Goal: Task Accomplishment & Management: Use online tool/utility

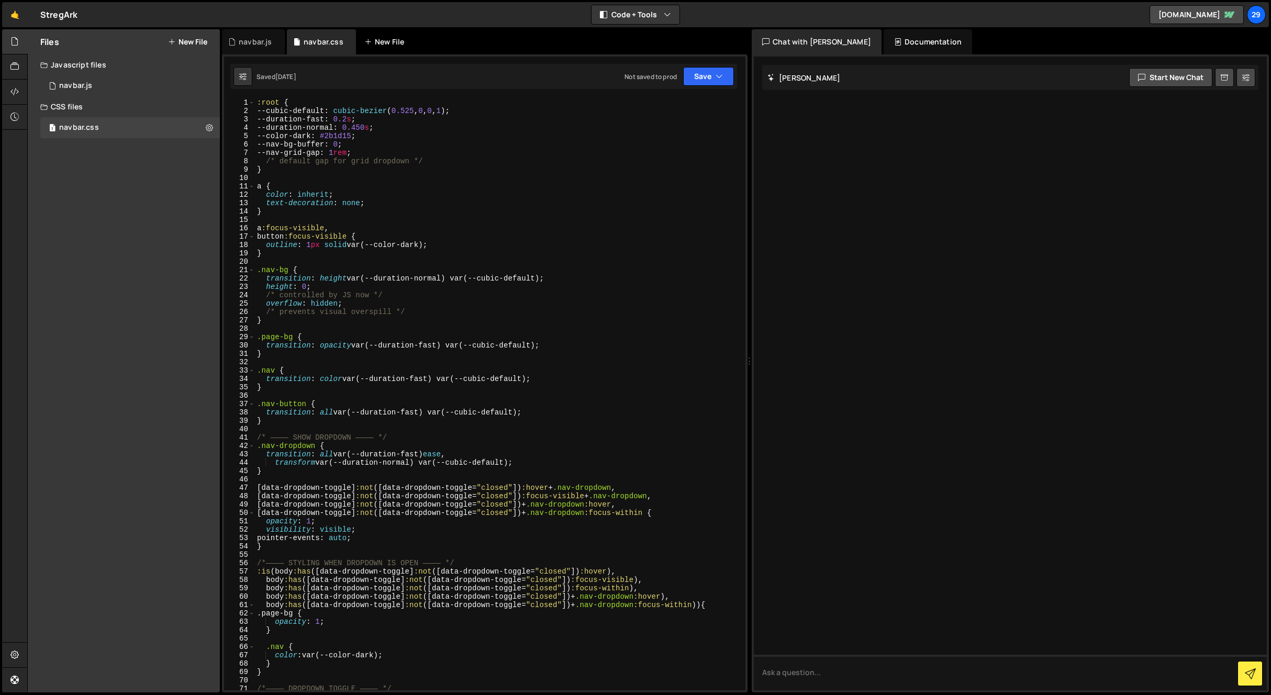
click at [388, 42] on div "New File" at bounding box center [386, 42] width 44 height 10
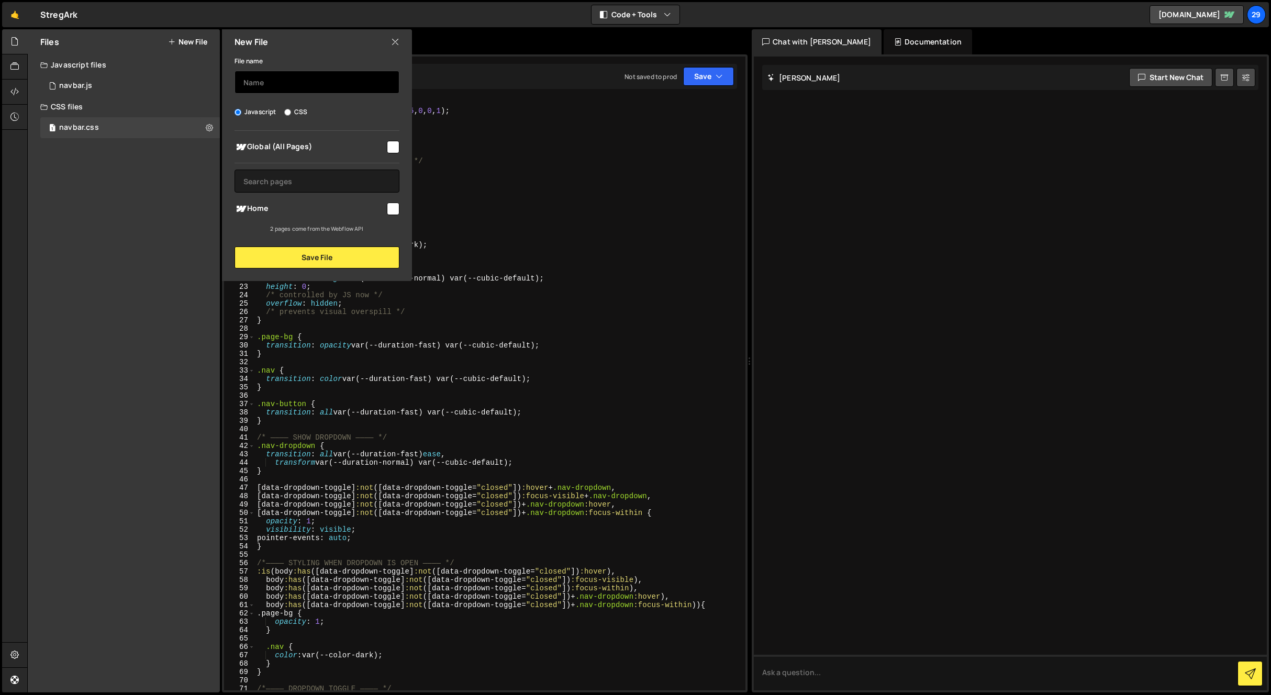
click at [314, 86] on input "text" at bounding box center [316, 82] width 165 height 23
type input "base.css"
click at [287, 110] on input "CSS" at bounding box center [287, 112] width 7 height 7
radio input "true"
click at [396, 148] on input "checkbox" at bounding box center [393, 147] width 13 height 13
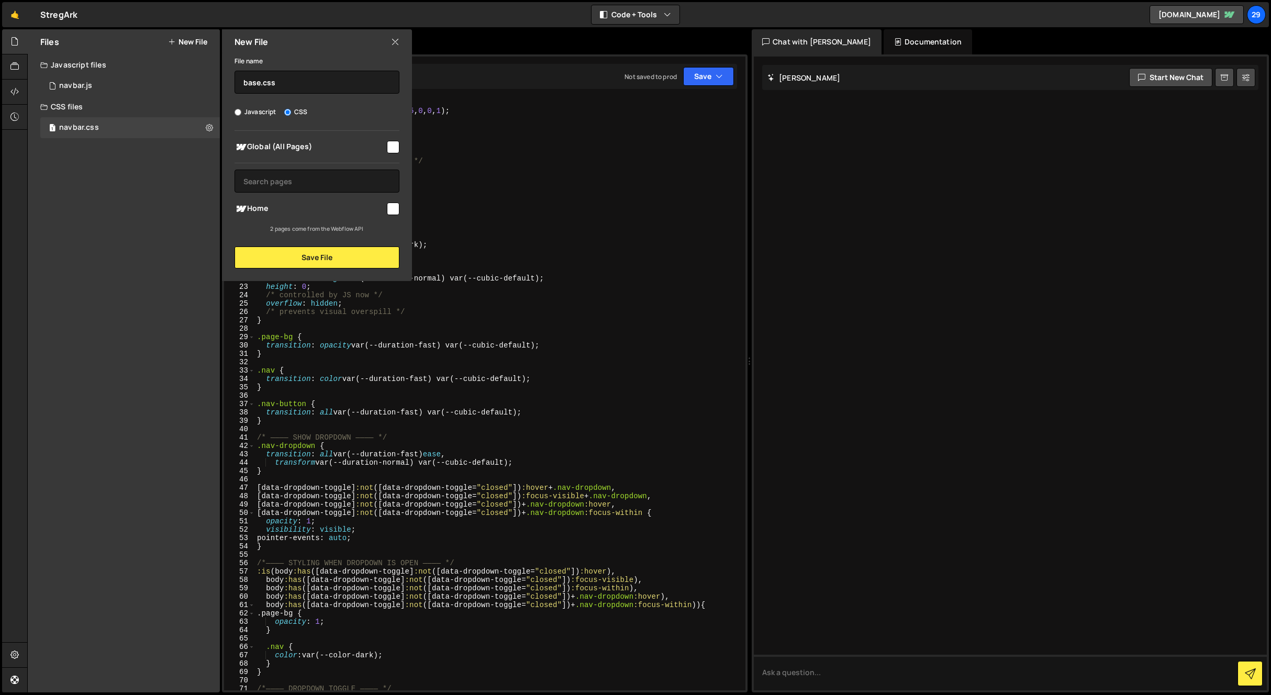
checkbox input "true"
click at [329, 259] on button "Save File" at bounding box center [316, 257] width 165 height 22
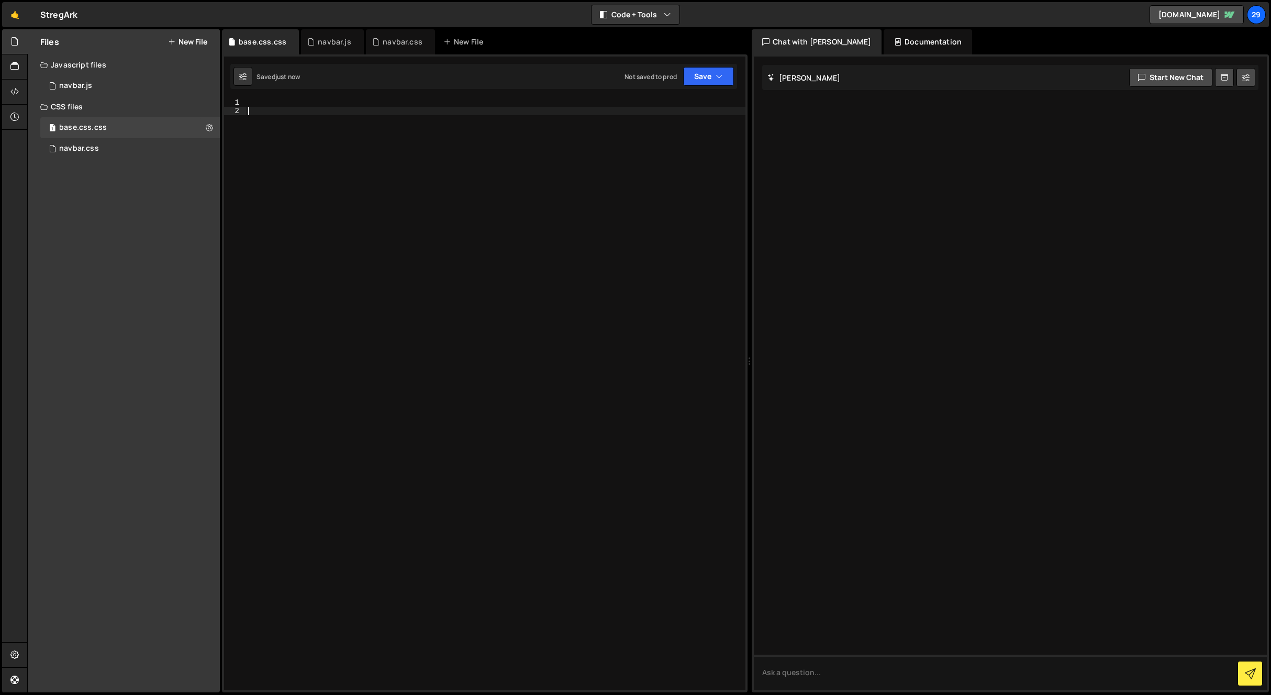
click at [311, 123] on div at bounding box center [495, 402] width 499 height 609
paste textarea "</style>"
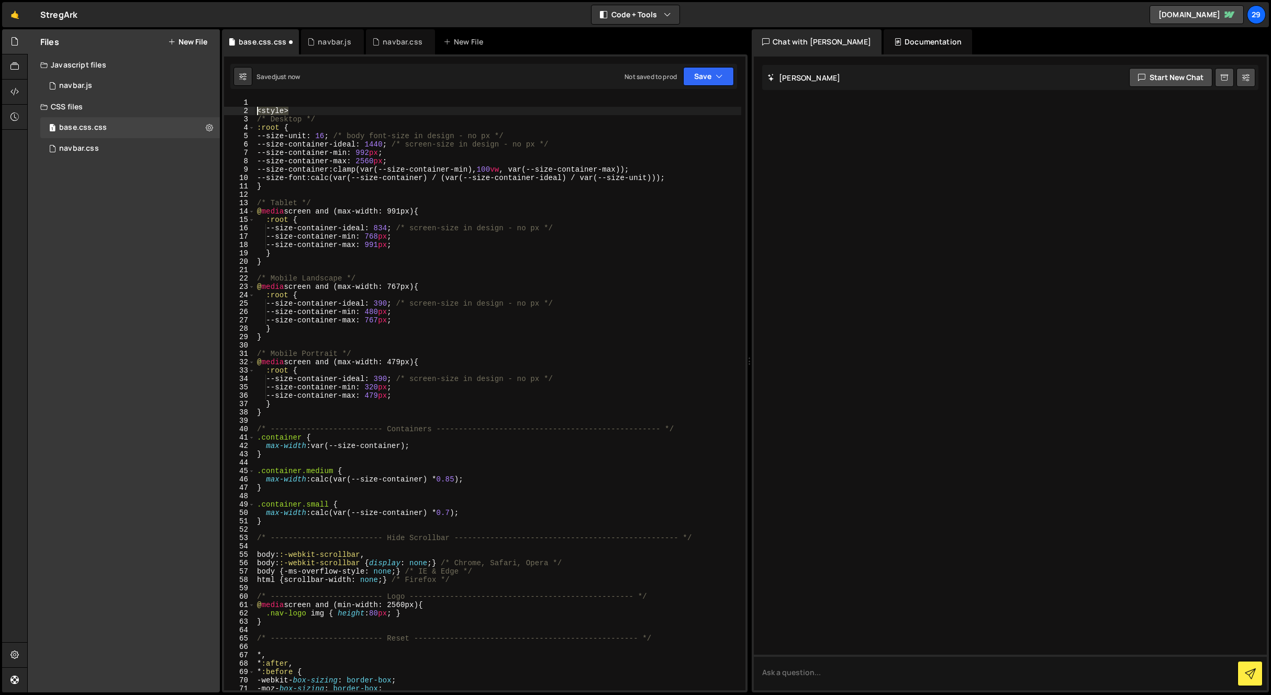
drag, startPoint x: 253, startPoint y: 109, endPoint x: 223, endPoint y: 109, distance: 29.3
click at [224, 109] on div "</style> 1 2 3 4 5 6 7 8 9 10 11 12 13 14 15 16 17 18 19 20 21 22 23 24 25 26 2…" at bounding box center [484, 394] width 521 height 592
type textarea "<style>"
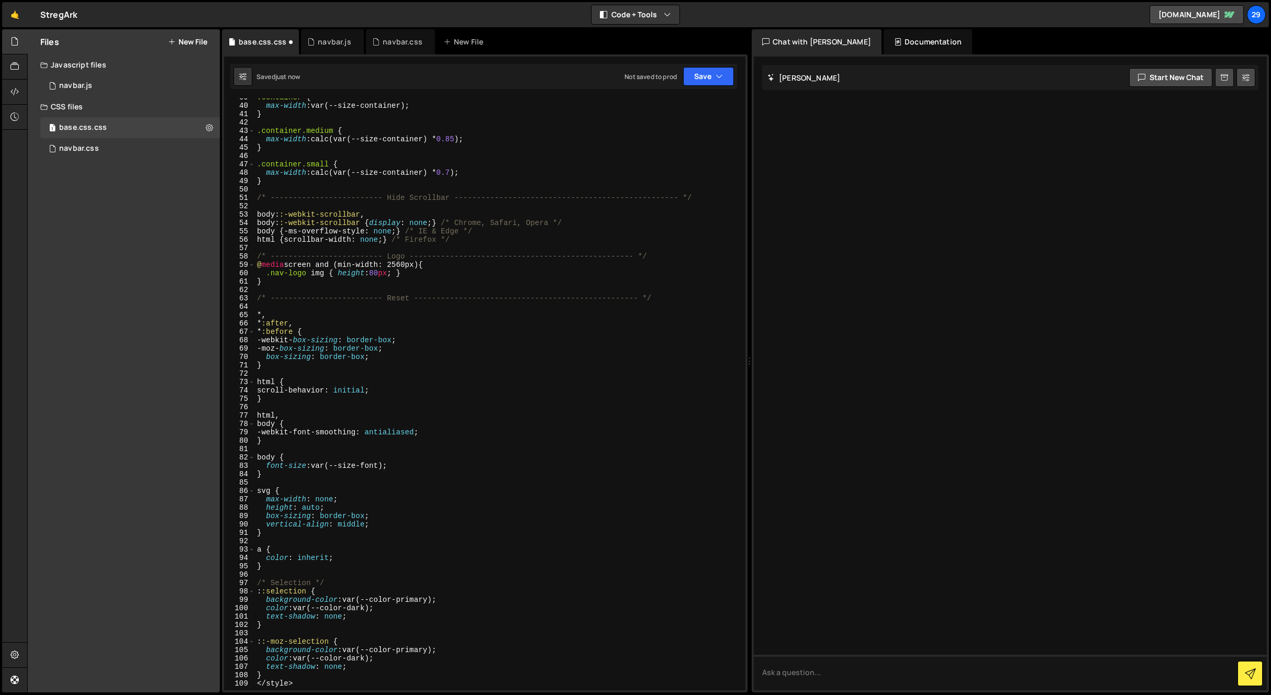
scroll to position [613, 0]
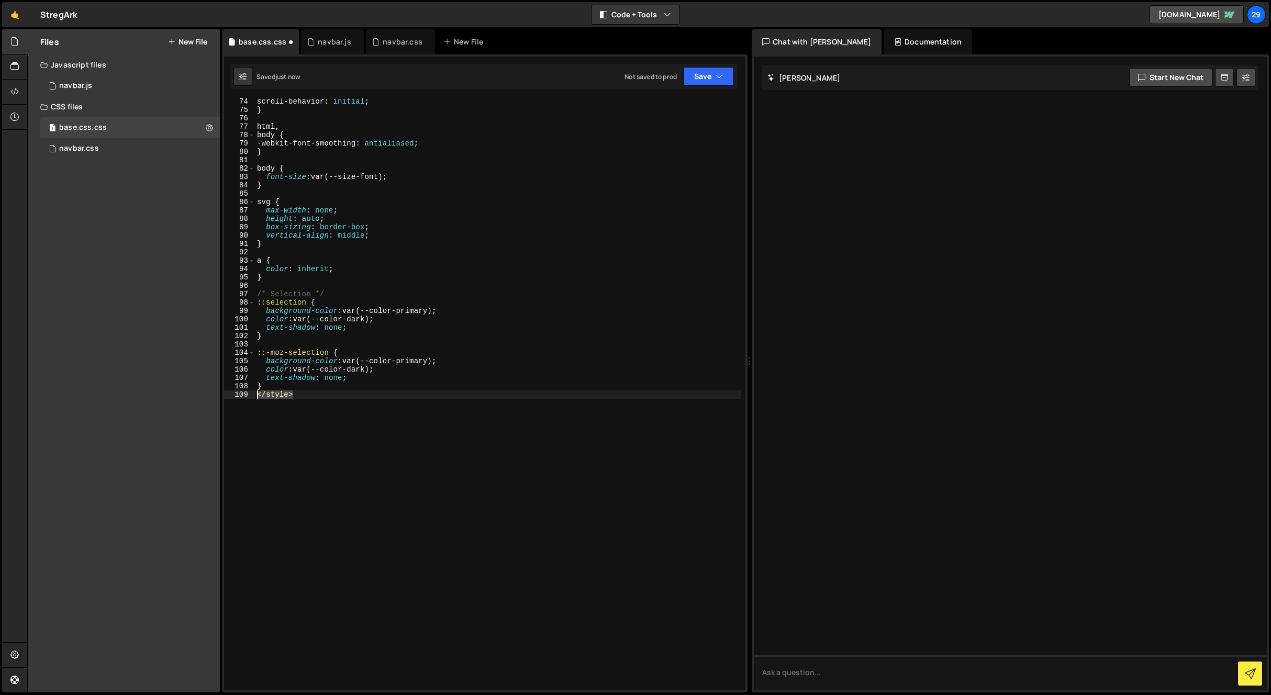
drag, startPoint x: 304, startPoint y: 399, endPoint x: 217, endPoint y: 395, distance: 86.9
click at [217, 395] on div "Files New File Create your first file Get started by starting a Javascript or C…" at bounding box center [648, 361] width 1243 height 664
type textarea "</style>"
type textarea "}"
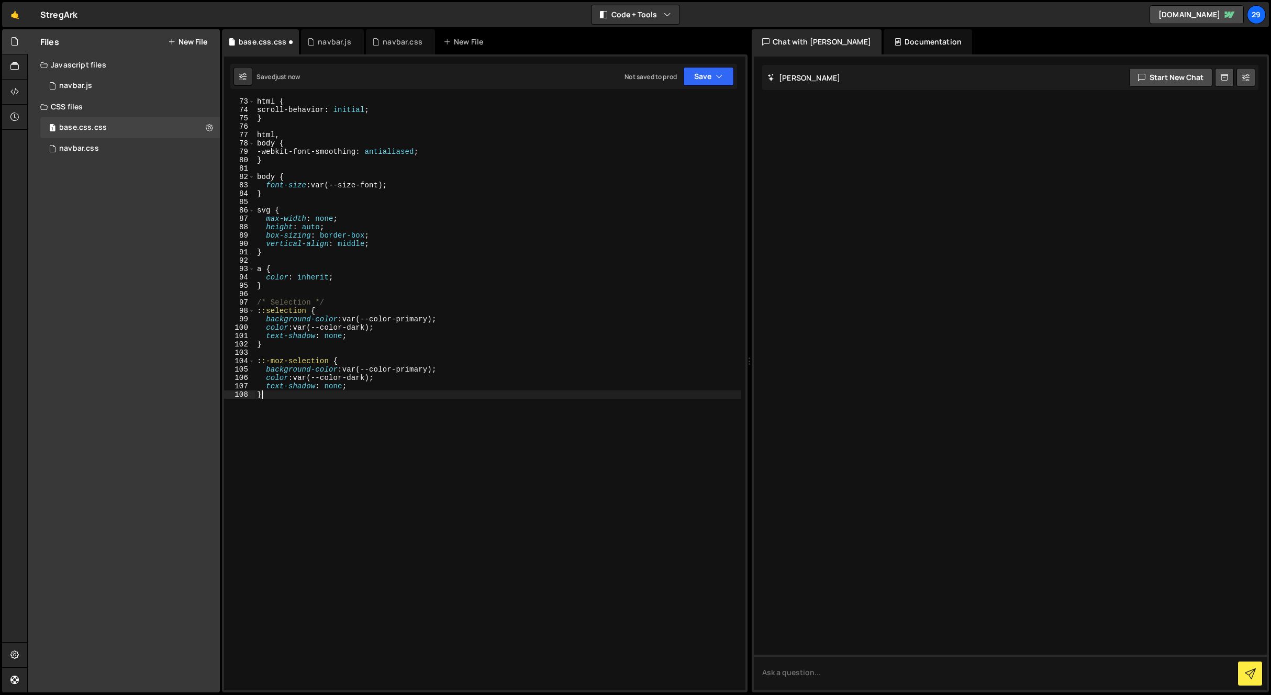
scroll to position [604, 0]
click at [715, 72] on icon "button" at bounding box center [718, 76] width 7 height 10
click at [654, 106] on div "Save to Staging S" at bounding box center [673, 102] width 109 height 10
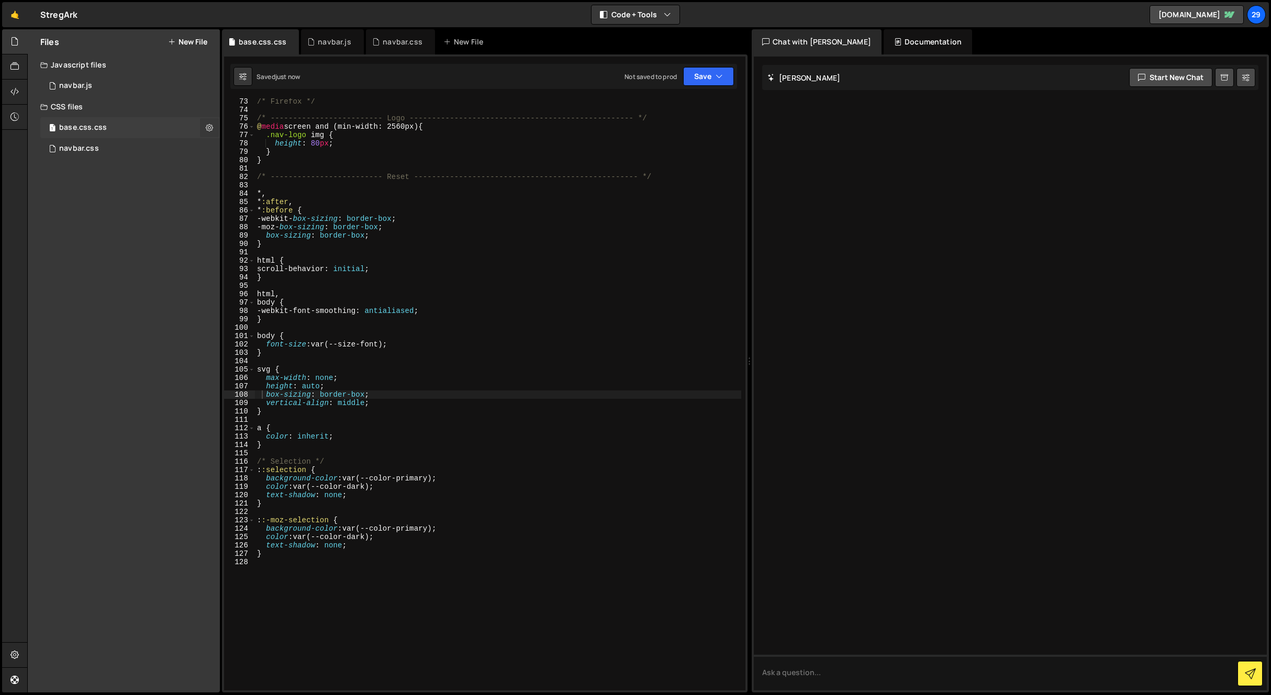
click at [206, 127] on icon at bounding box center [209, 127] width 7 height 10
click at [97, 124] on div "base.css.css" at bounding box center [83, 127] width 48 height 9
click at [92, 127] on div "base.css.css" at bounding box center [83, 127] width 48 height 9
click at [91, 127] on div "base.css.css" at bounding box center [83, 127] width 48 height 9
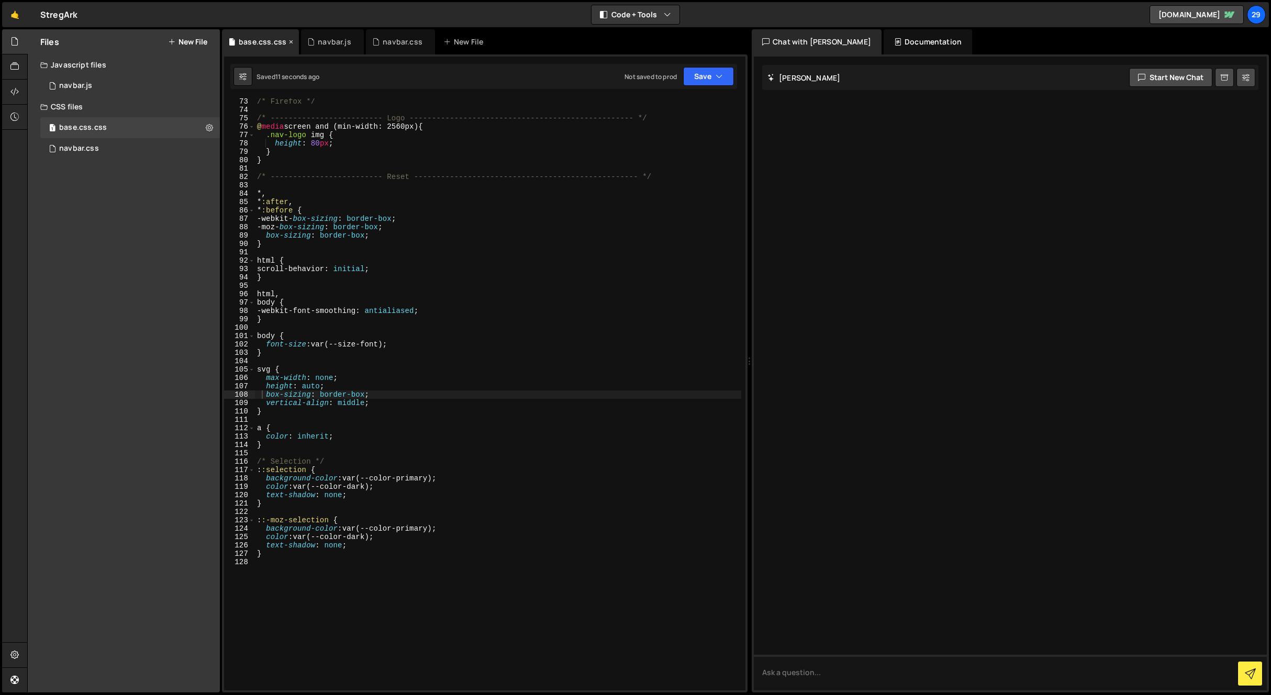
click at [266, 41] on div "base.css.css" at bounding box center [263, 42] width 48 height 10
click at [208, 127] on icon at bounding box center [209, 127] width 7 height 10
click at [248, 190] on button "Delete File" at bounding box center [273, 191] width 103 height 21
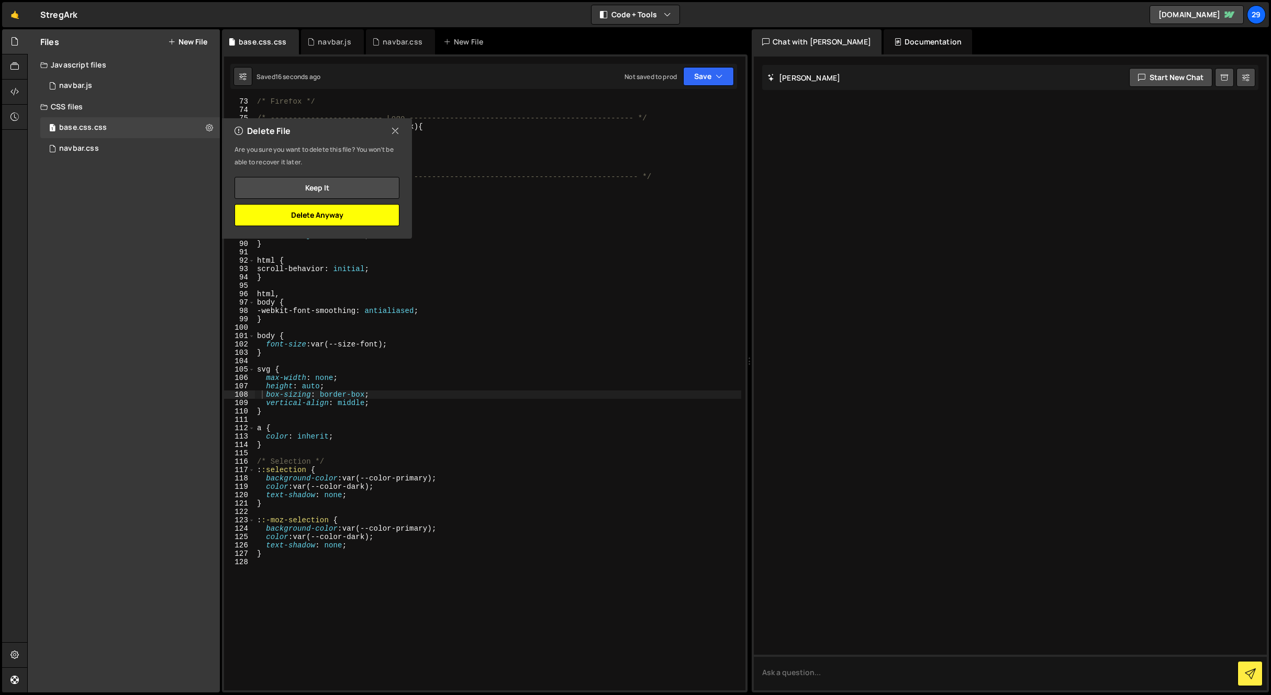
click at [321, 214] on button "Delete Anyway" at bounding box center [316, 215] width 165 height 22
radio input "true"
checkbox input "false"
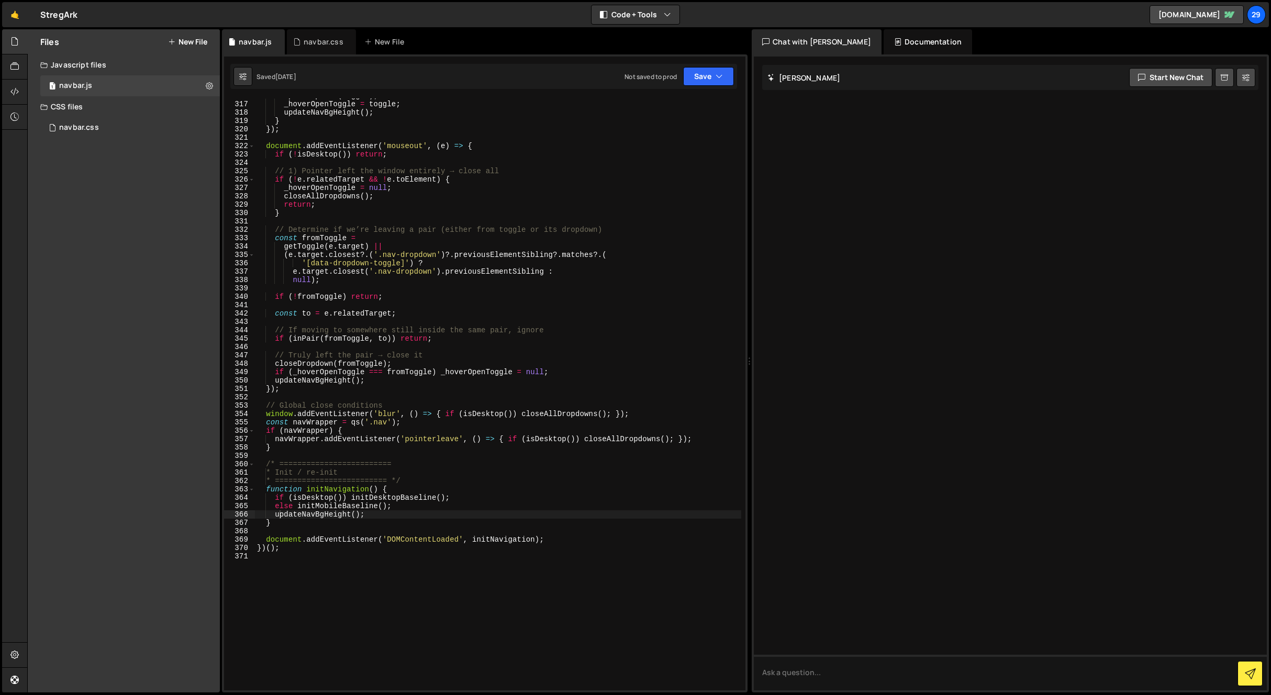
click at [186, 39] on button "New File" at bounding box center [187, 42] width 39 height 8
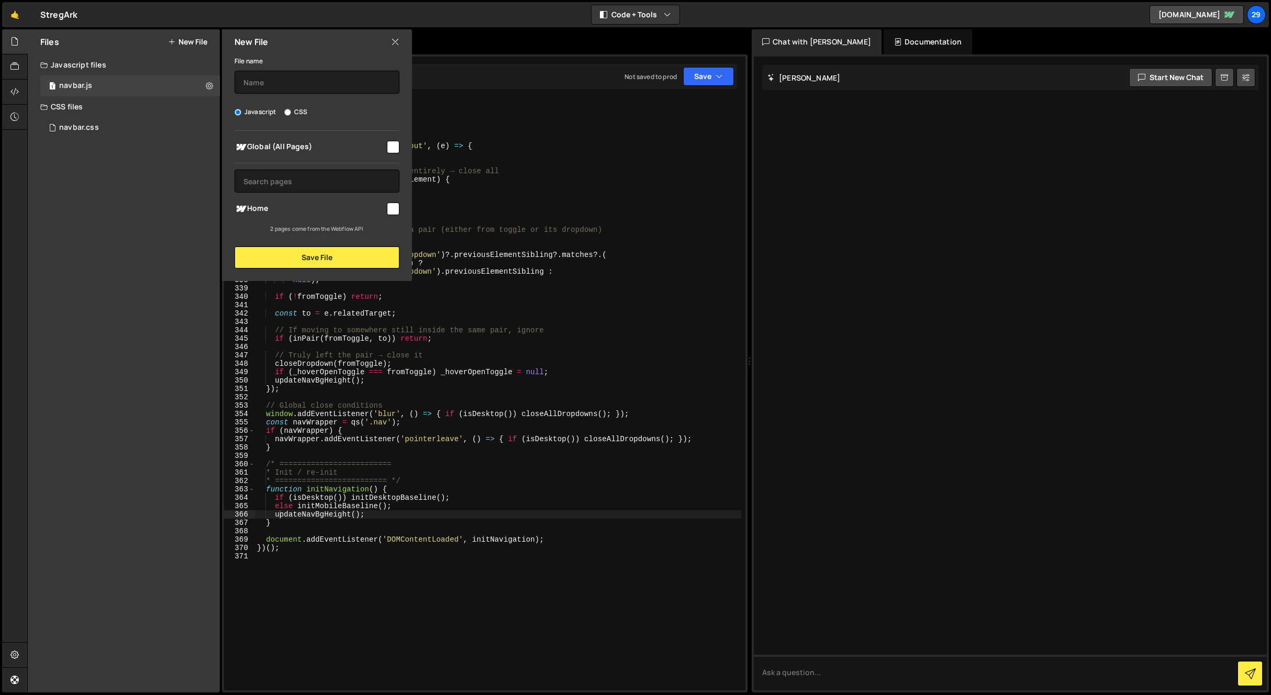
click at [285, 115] on input "CSS" at bounding box center [287, 112] width 7 height 7
radio input "true"
click at [287, 78] on input "text" at bounding box center [316, 82] width 165 height 23
type input "base"
click at [396, 145] on input "checkbox" at bounding box center [393, 147] width 13 height 13
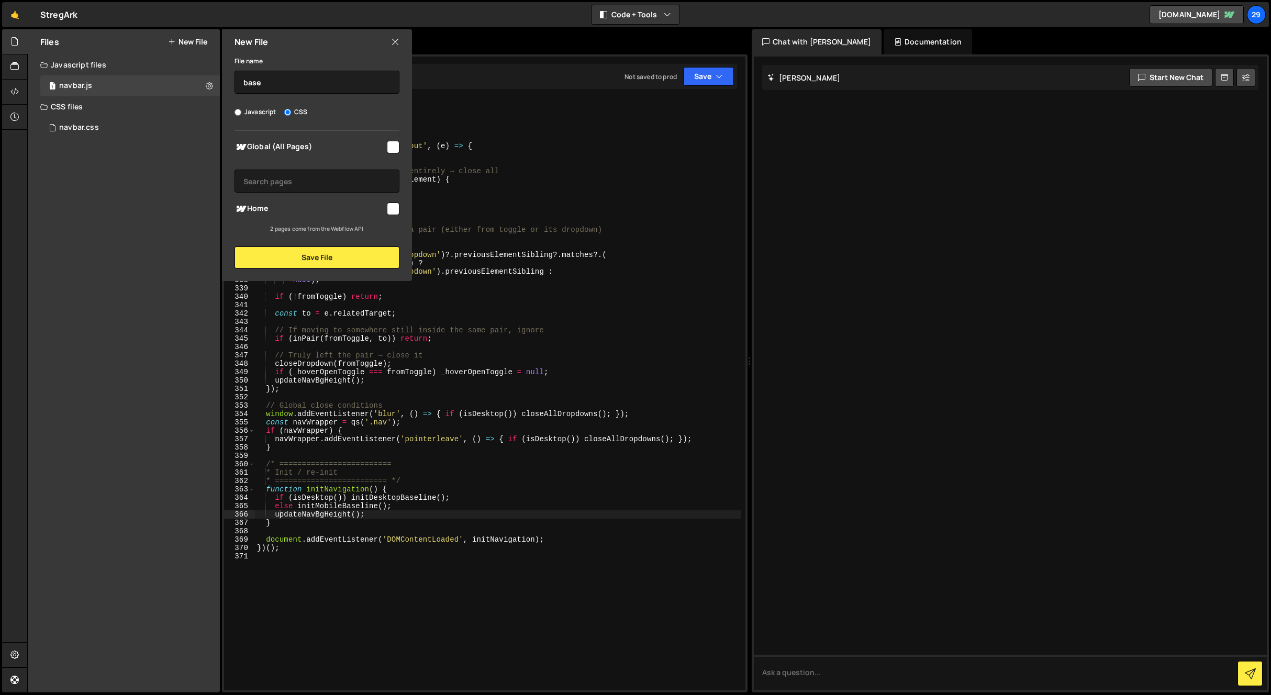
checkbox input "true"
click at [331, 253] on button "Save File" at bounding box center [316, 257] width 165 height 22
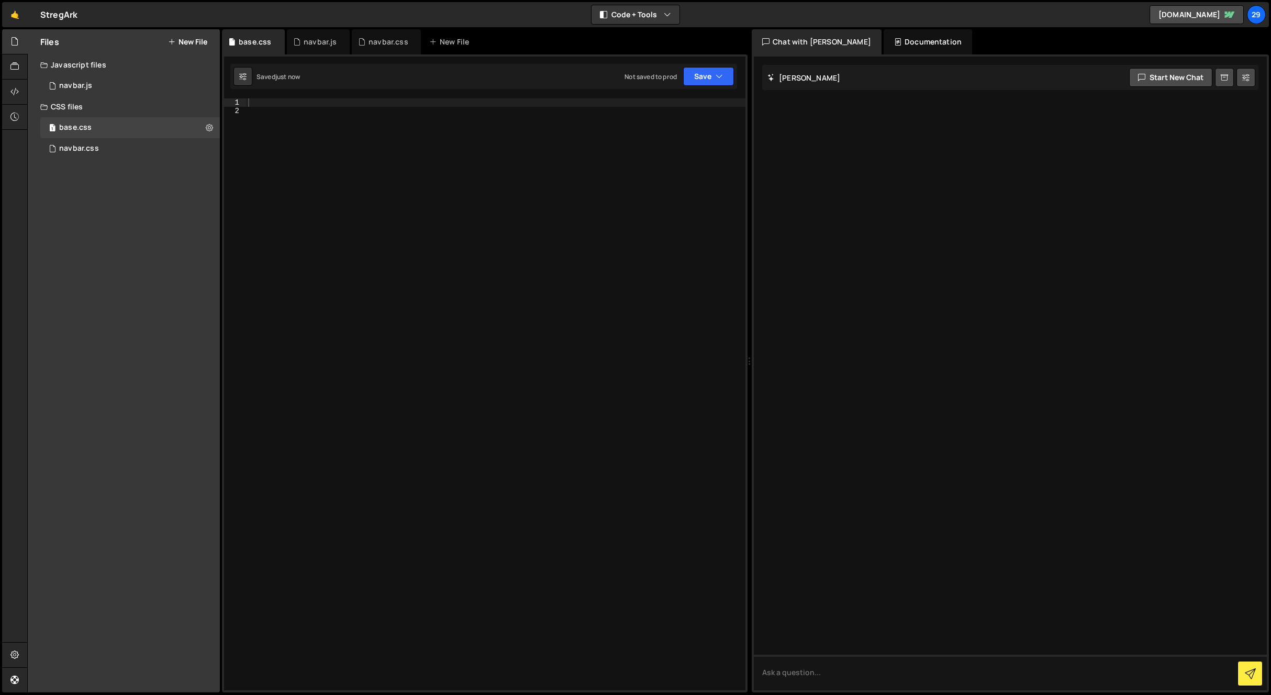
click at [301, 129] on div at bounding box center [495, 402] width 499 height 609
paste textarea "</style>"
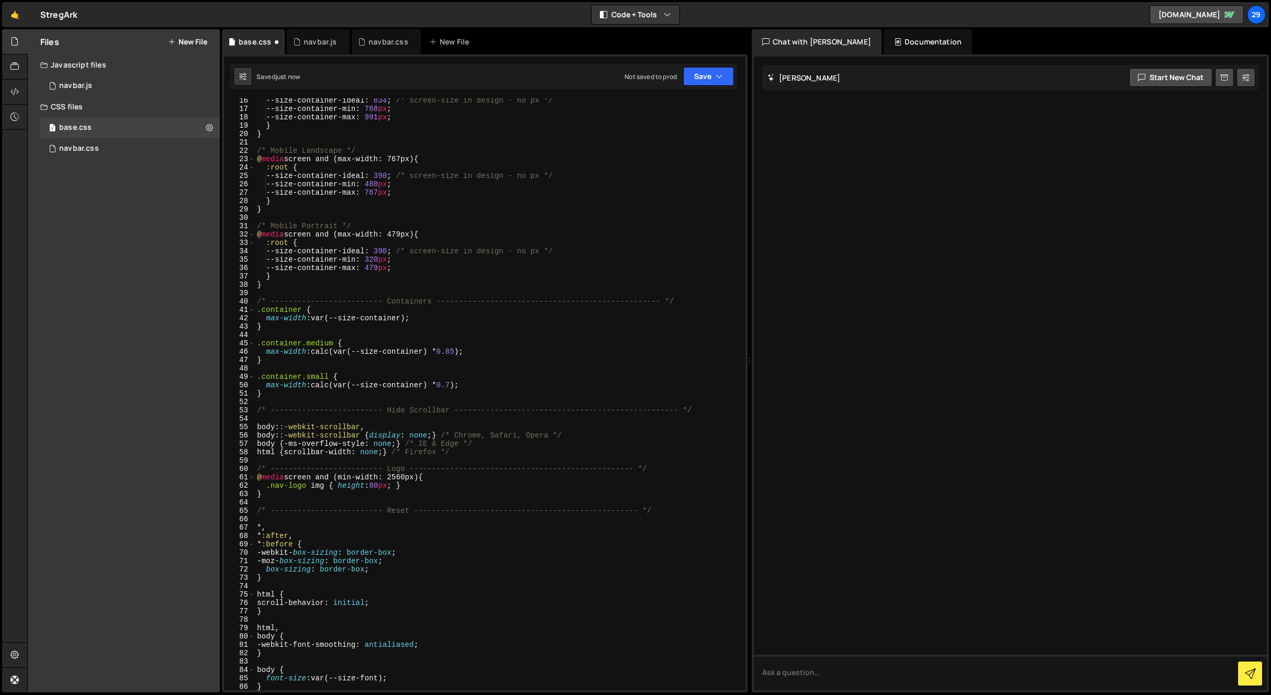
scroll to position [0, 0]
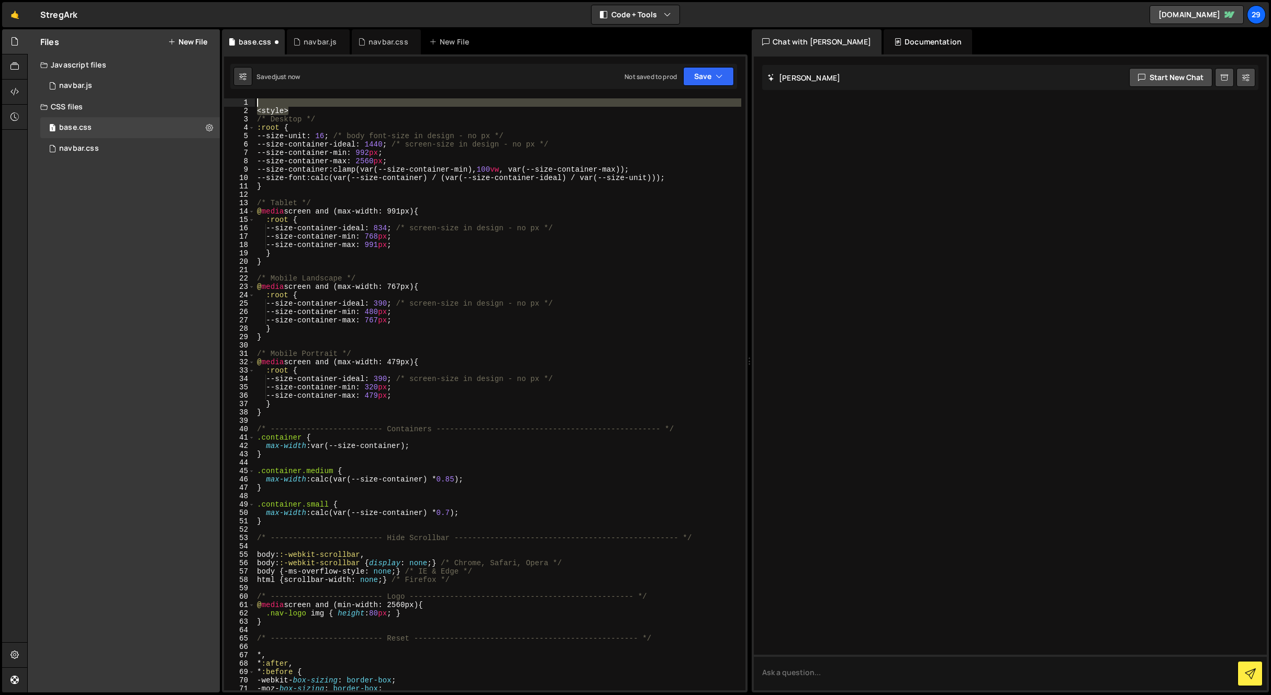
drag, startPoint x: 291, startPoint y: 109, endPoint x: 198, endPoint y: 96, distance: 94.1
click at [198, 96] on div "Files New File Create your first file Get started by starting a Javascript or C…" at bounding box center [648, 361] width 1243 height 664
type textarea "<style>"
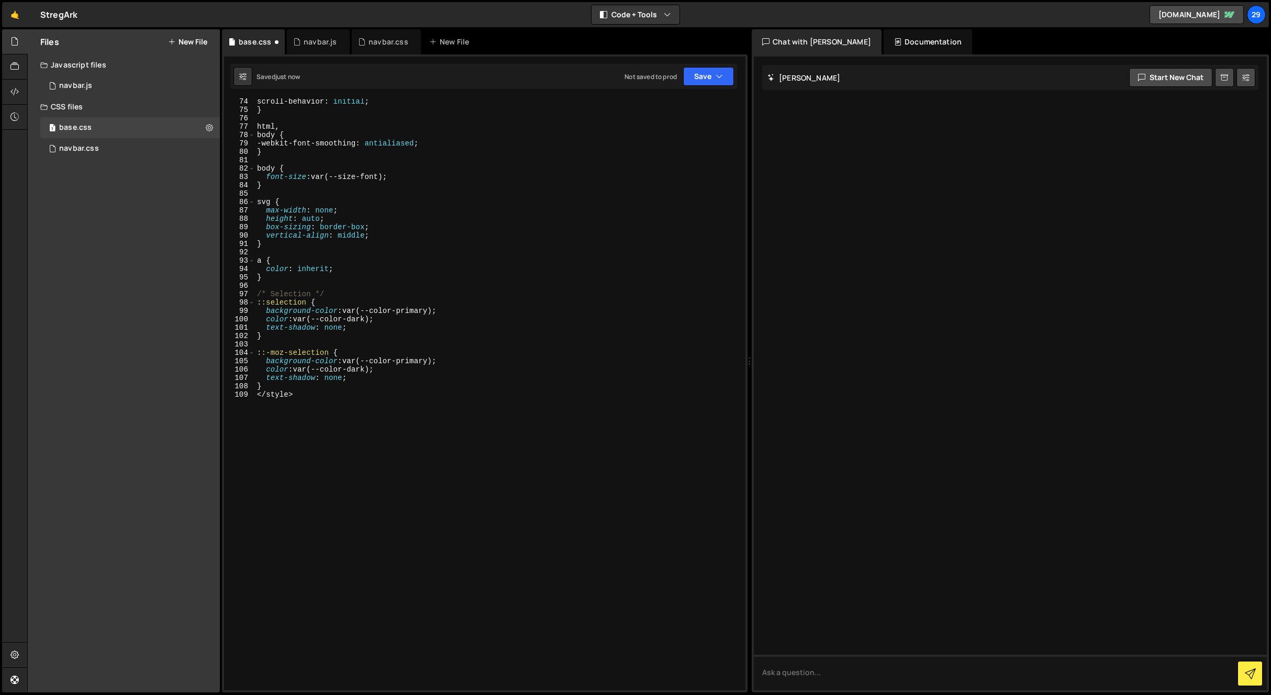
scroll to position [613, 0]
drag, startPoint x: 297, startPoint y: 396, endPoint x: 238, endPoint y: 393, distance: 59.2
click at [238, 393] on div "/* Desktop */ 74 75 76 77 78 79 80 81 82 83 84 85 86 87 88 89 90 91 92 93 94 95…" at bounding box center [484, 394] width 521 height 592
type textarea "</style>"
type textarea "}"
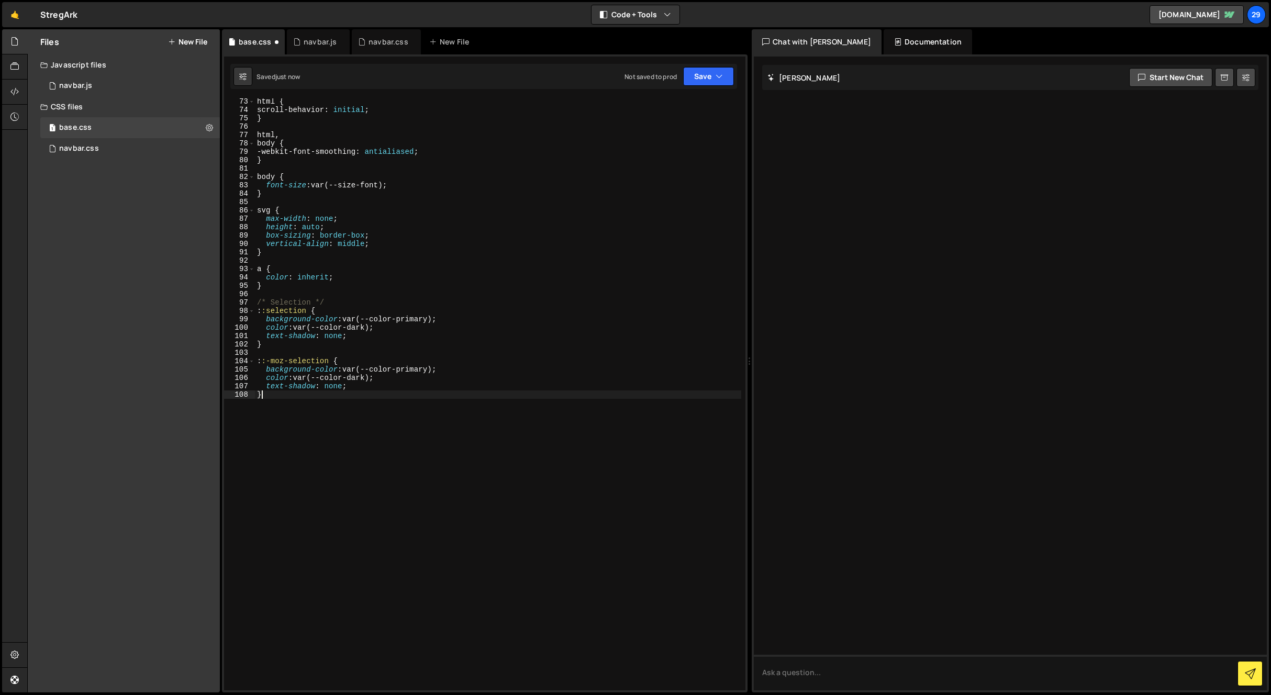
scroll to position [604, 0]
click at [697, 78] on button "Save" at bounding box center [708, 76] width 51 height 19
click at [669, 114] on div "Saved just now" at bounding box center [673, 113] width 109 height 13
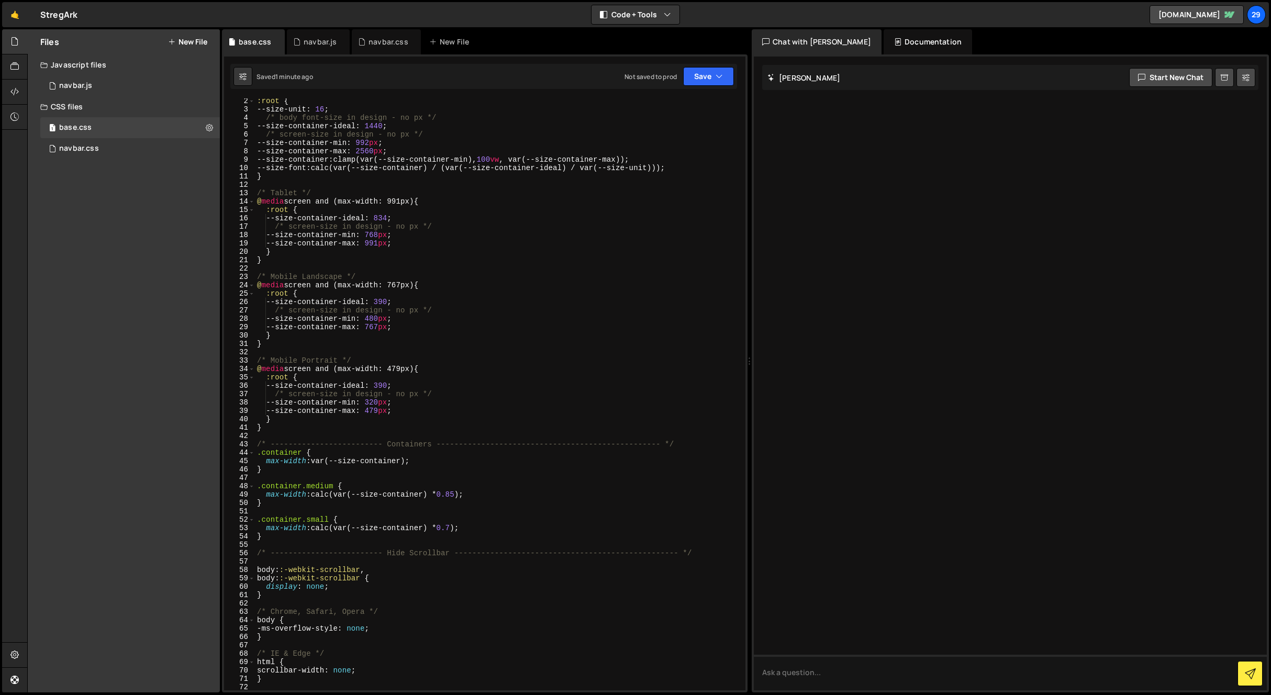
scroll to position [0, 0]
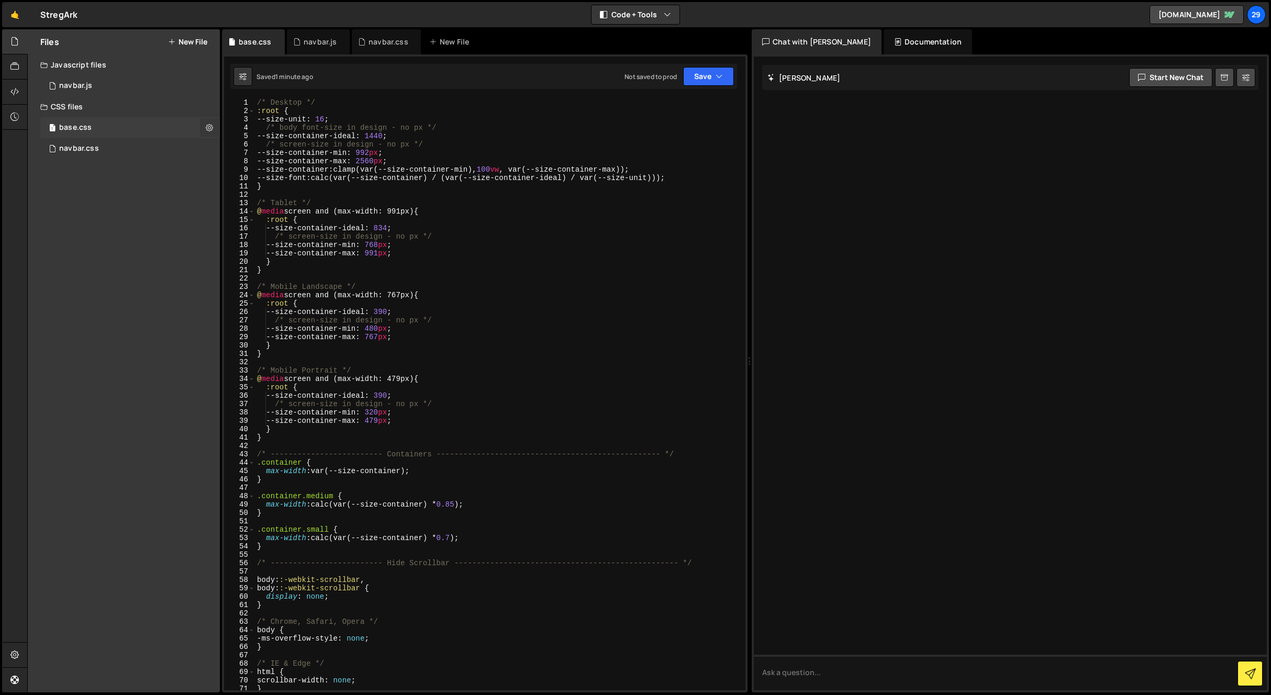
click at [210, 128] on icon at bounding box center [209, 127] width 7 height 10
click at [251, 190] on button "Delete File" at bounding box center [273, 191] width 103 height 21
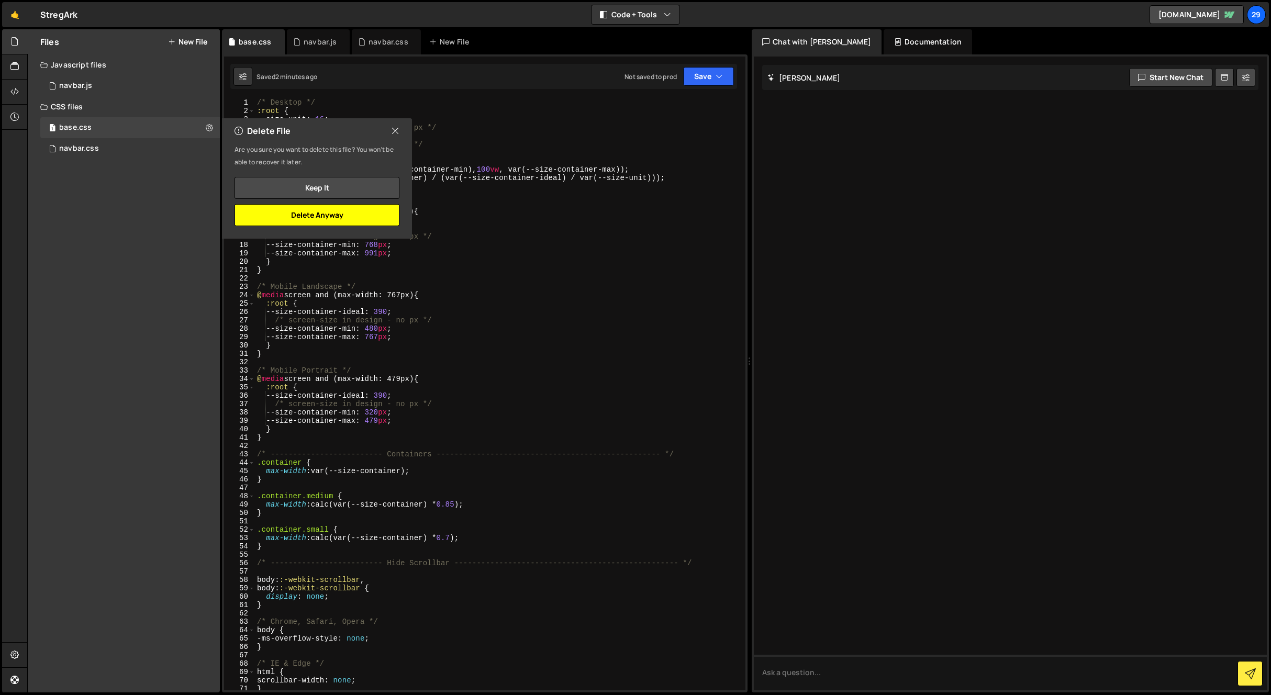
click at [324, 215] on button "Delete Anyway" at bounding box center [316, 215] width 165 height 22
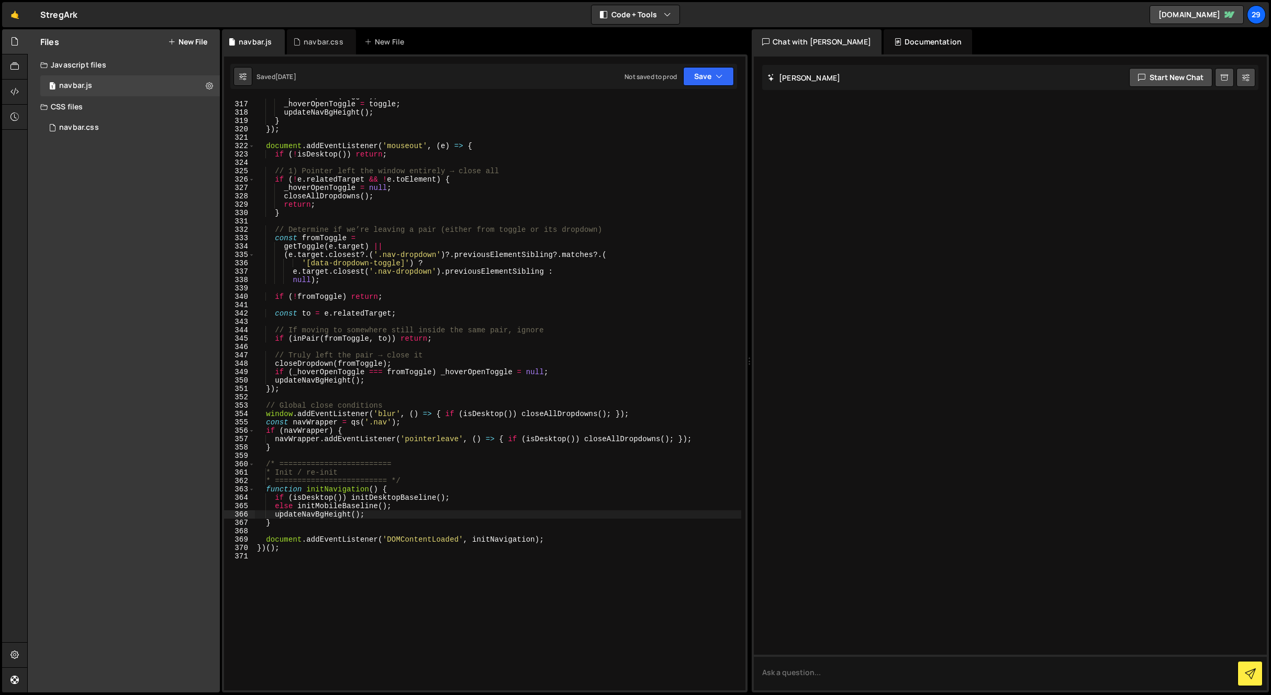
click at [106, 199] on div "Files New File Create your first file Get started by starting a Javascript or C…" at bounding box center [124, 360] width 192 height 663
click at [1174, 17] on link "[DOMAIN_NAME]" at bounding box center [1196, 14] width 94 height 19
